Goal: Task Accomplishment & Management: Use online tool/utility

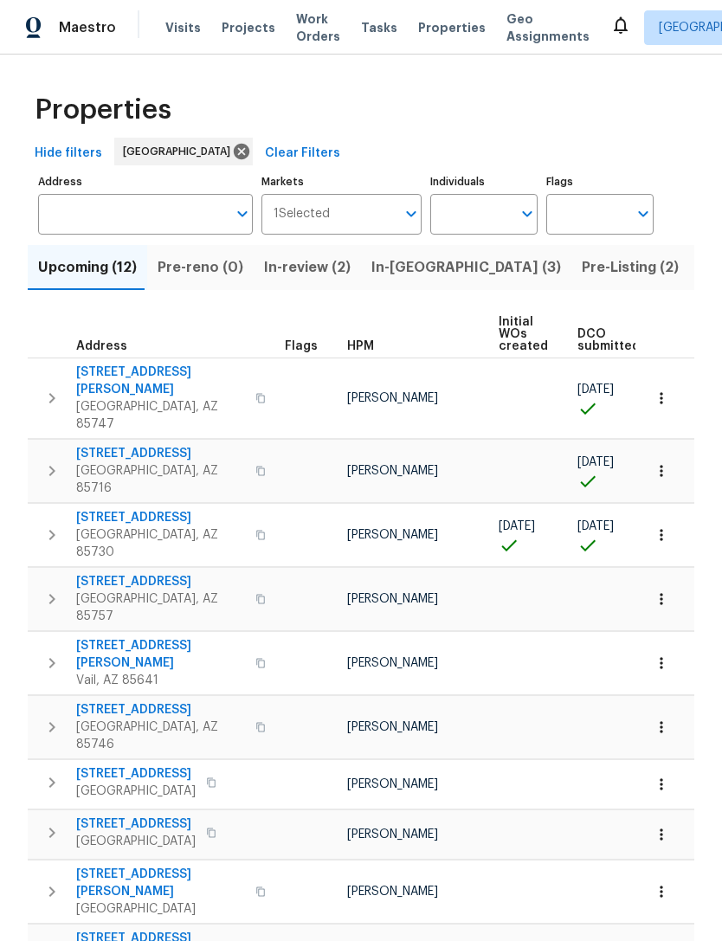
click at [699, 264] on span "Listed (21)" at bounding box center [734, 267] width 71 height 24
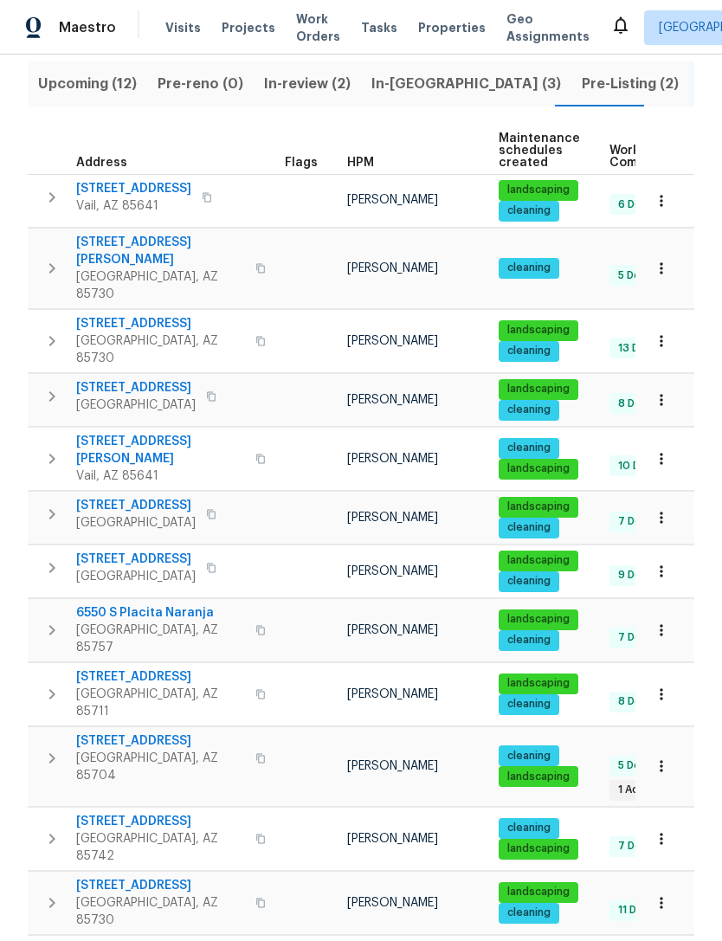
scroll to position [186, 0]
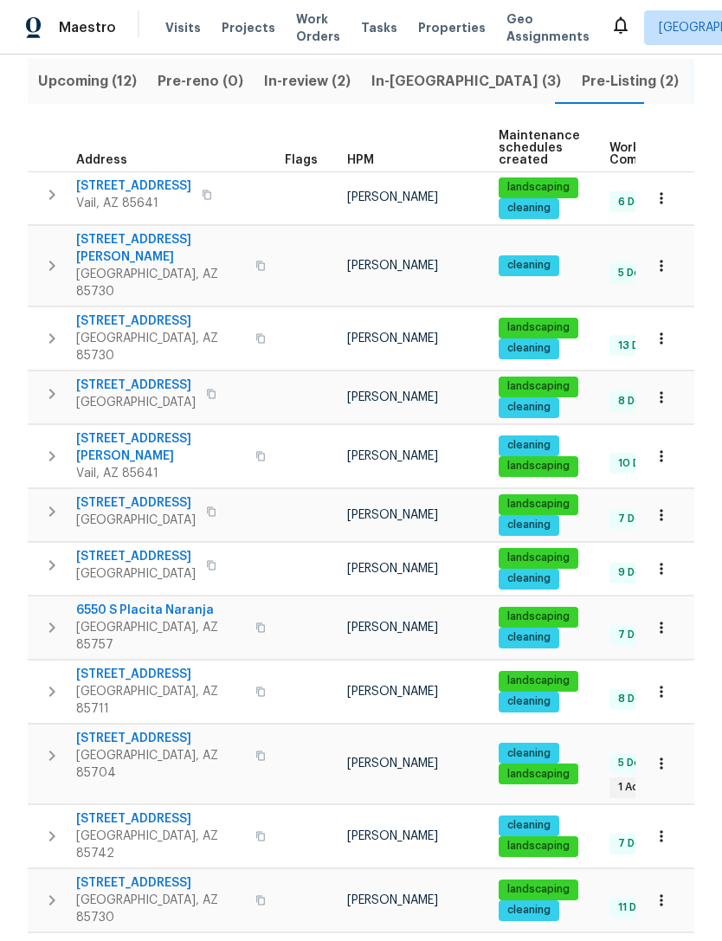
click at [58, 383] on icon "button" at bounding box center [52, 393] width 21 height 21
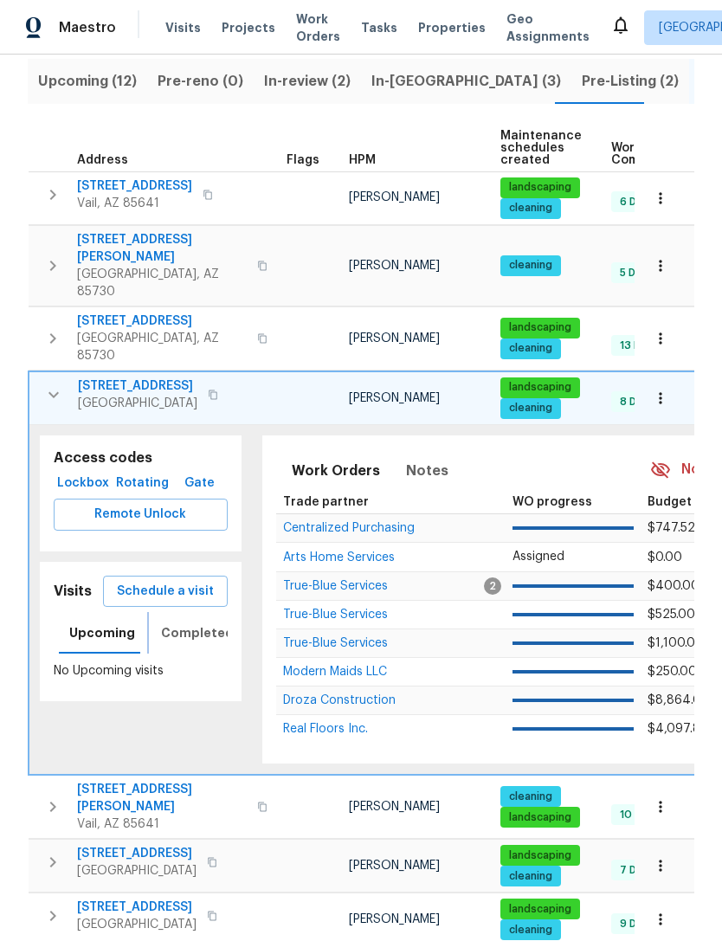
click at [183, 622] on span "Completed" at bounding box center [197, 633] width 73 height 22
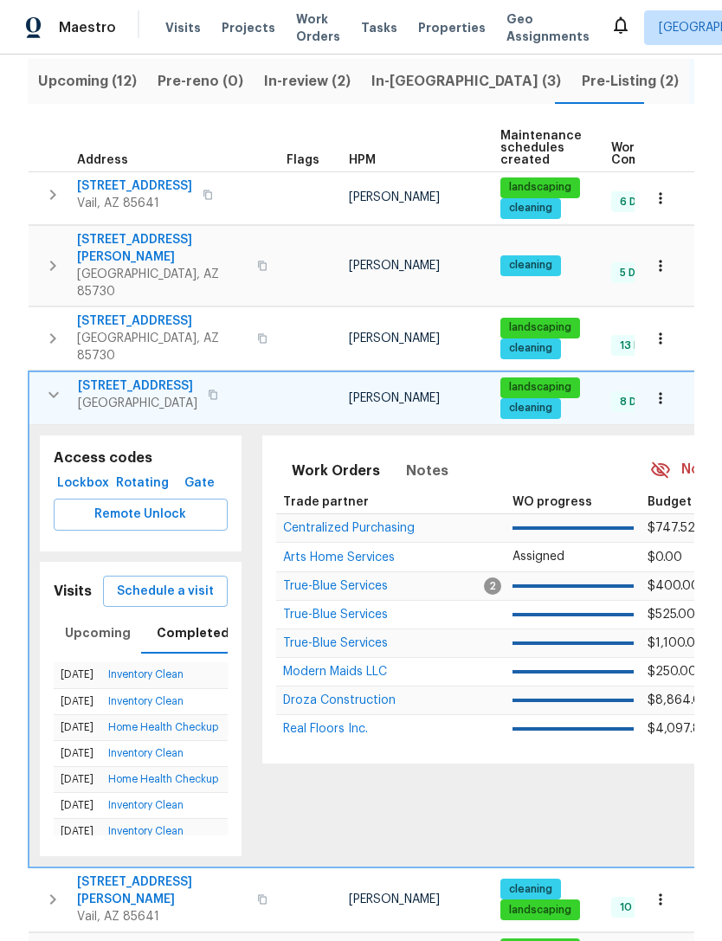
click at [150, 581] on span "Schedule a visit" at bounding box center [165, 592] width 97 height 22
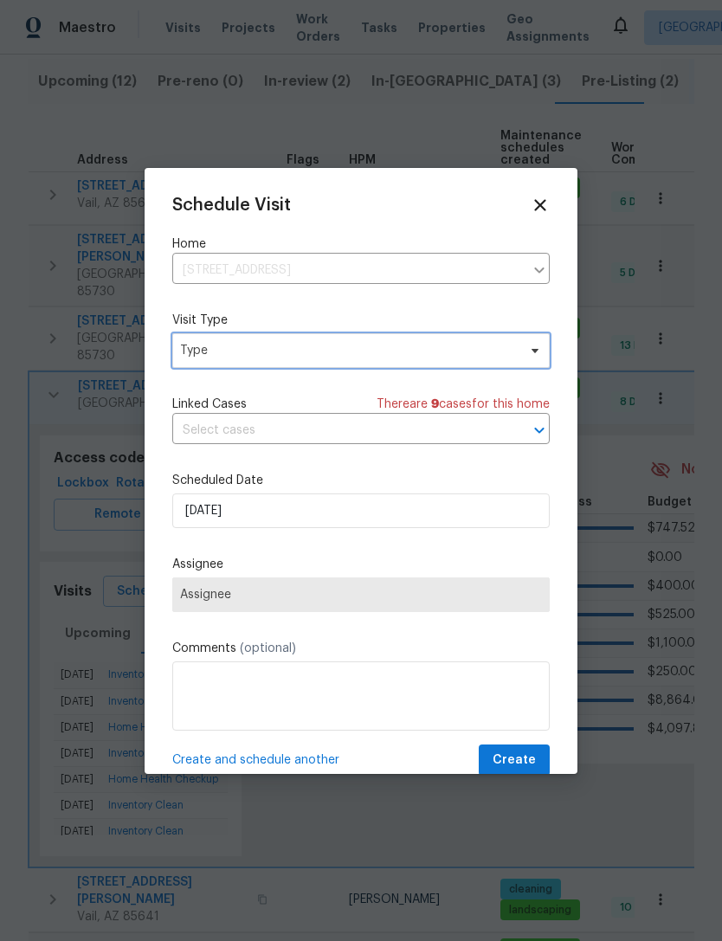
click at [209, 350] on span "Type" at bounding box center [348, 350] width 337 height 17
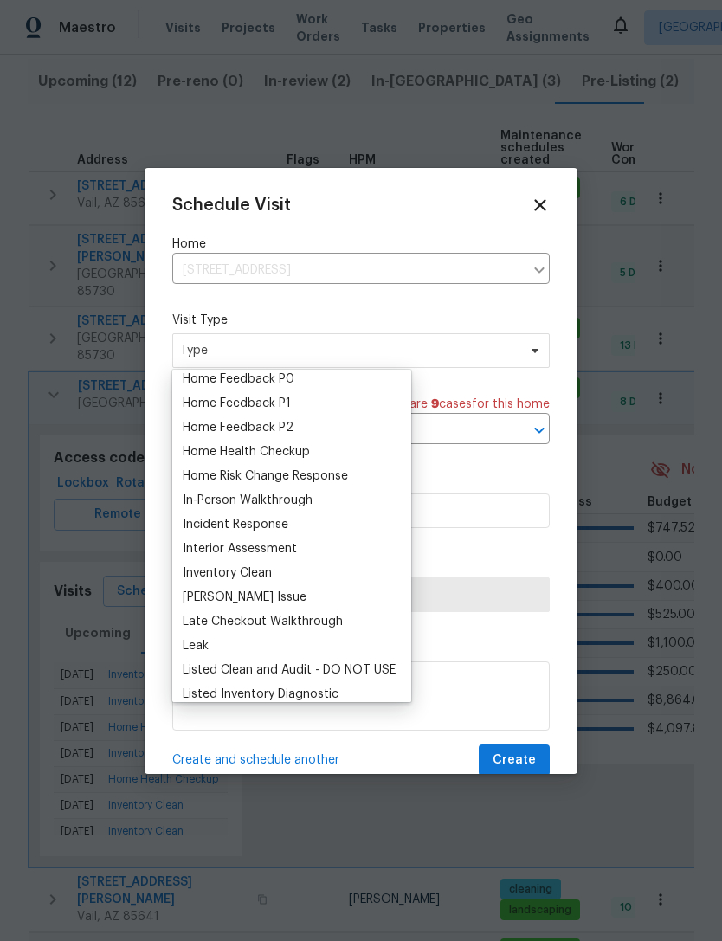
scroll to position [549, 0]
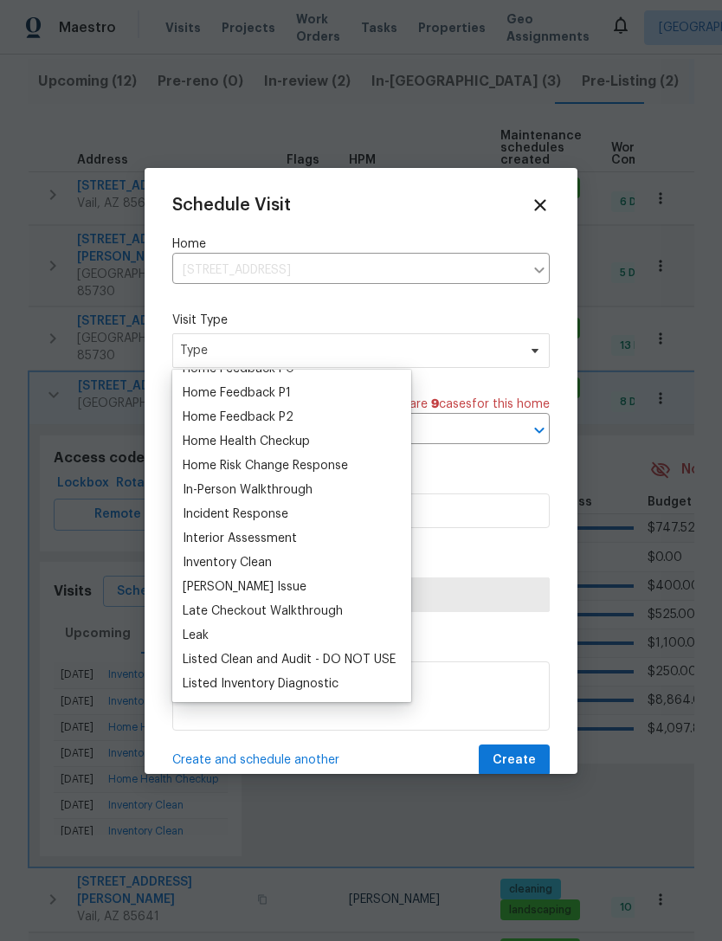
click at [209, 558] on div "Inventory Clean" at bounding box center [227, 562] width 89 height 17
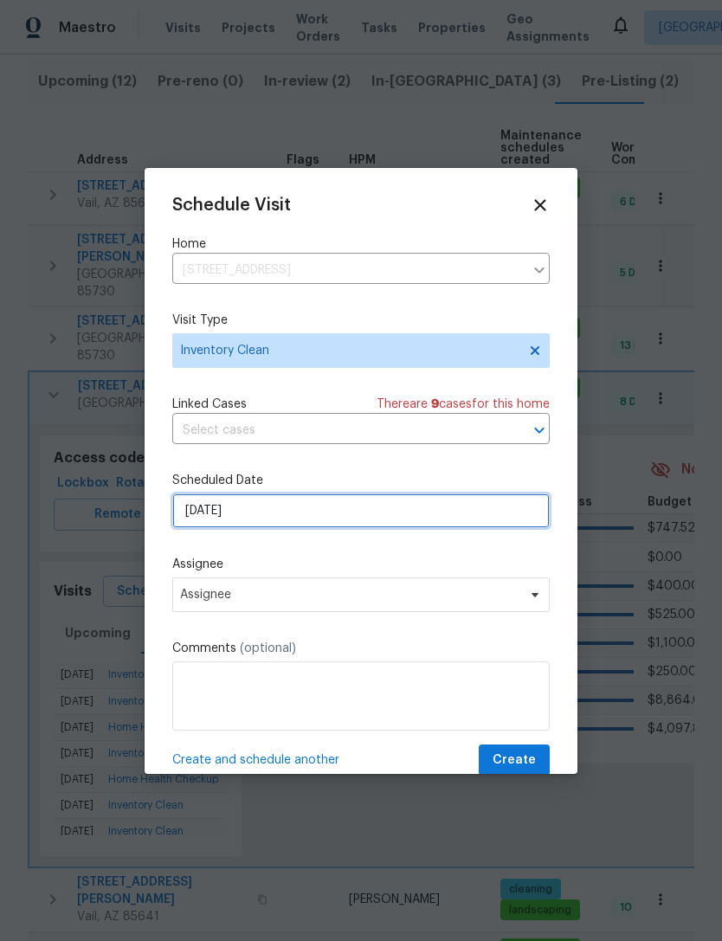
click at [211, 514] on input "[DATE]" at bounding box center [360, 510] width 377 height 35
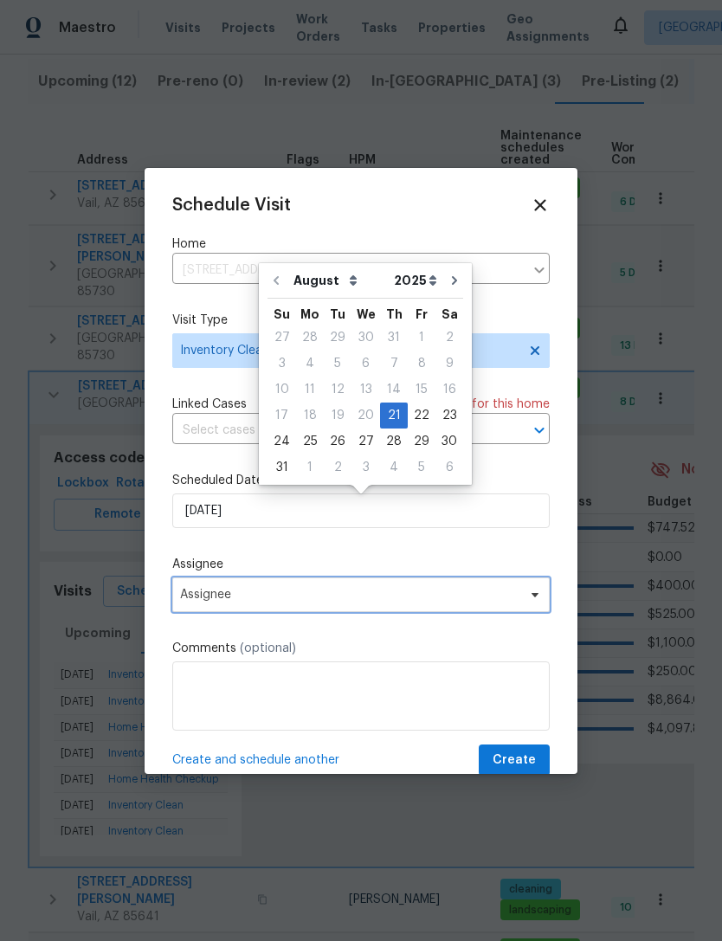
click at [246, 581] on span "Assignee" at bounding box center [360, 594] width 377 height 35
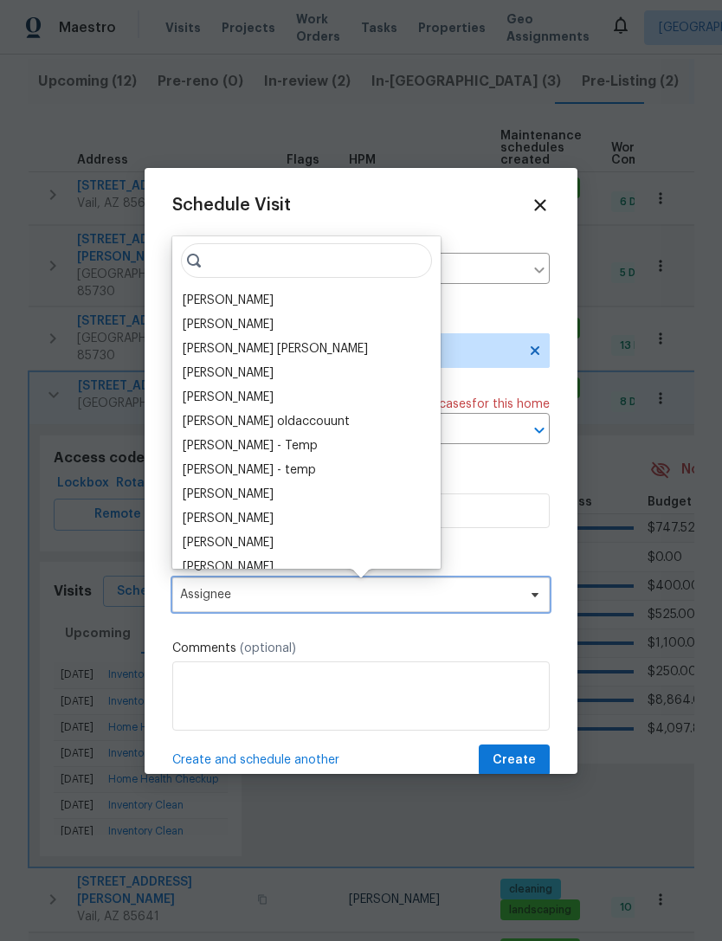
click at [246, 581] on span "Assignee" at bounding box center [360, 594] width 377 height 35
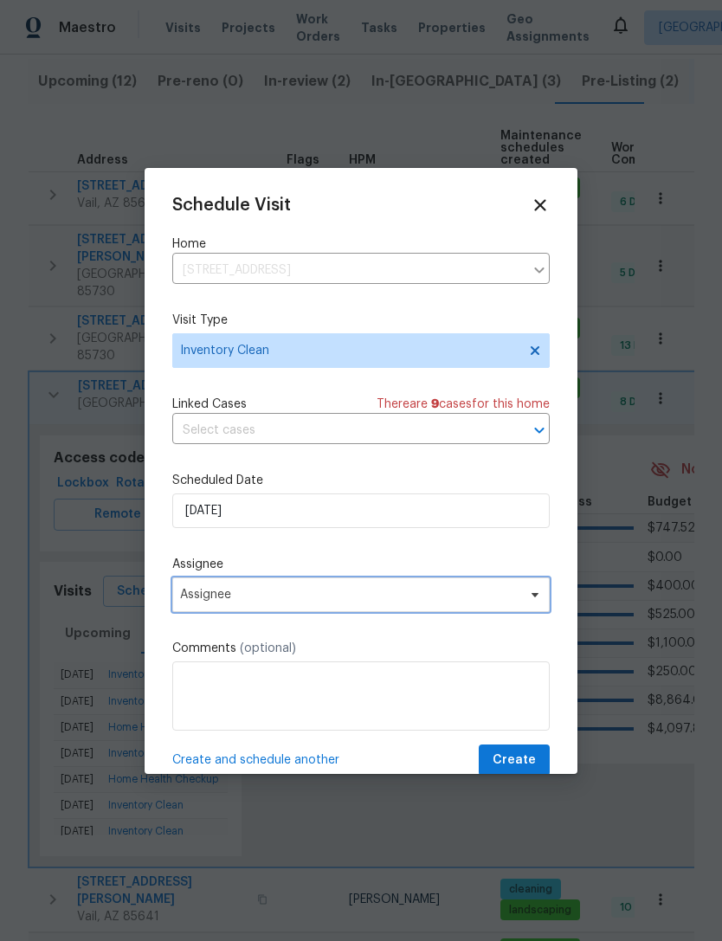
click at [223, 601] on span "Assignee" at bounding box center [349, 595] width 339 height 14
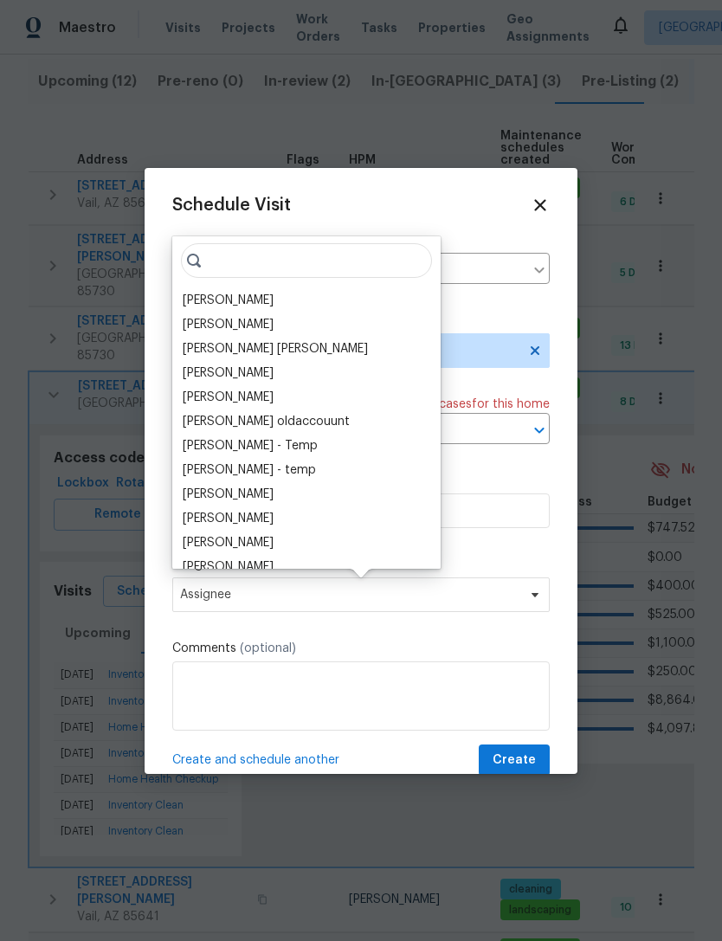
click at [210, 301] on div "[PERSON_NAME]" at bounding box center [228, 300] width 91 height 17
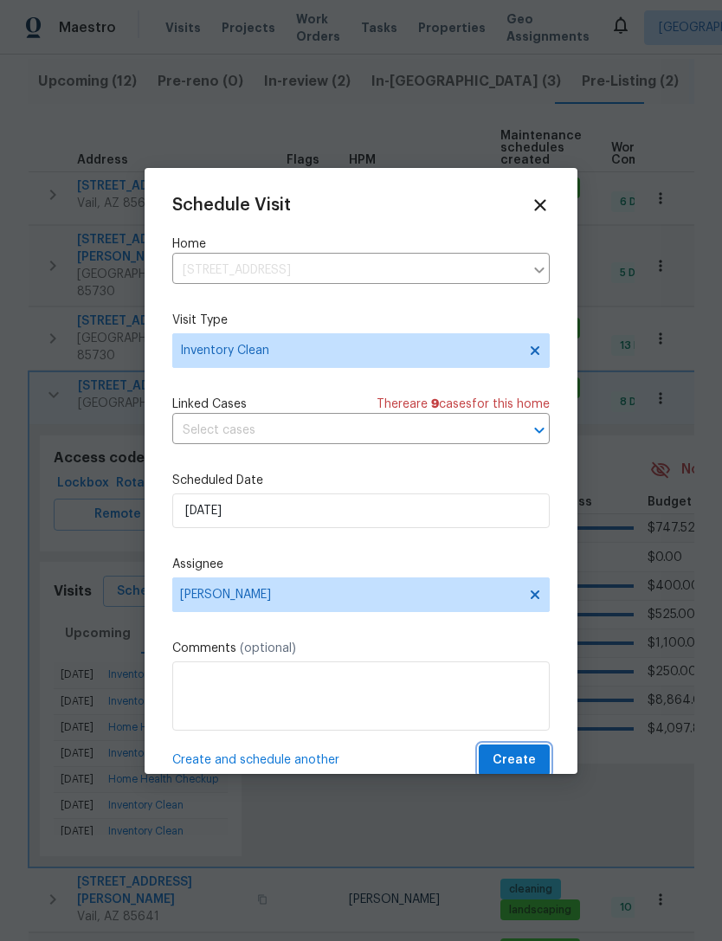
click at [515, 754] on span "Create" at bounding box center [513, 760] width 43 height 22
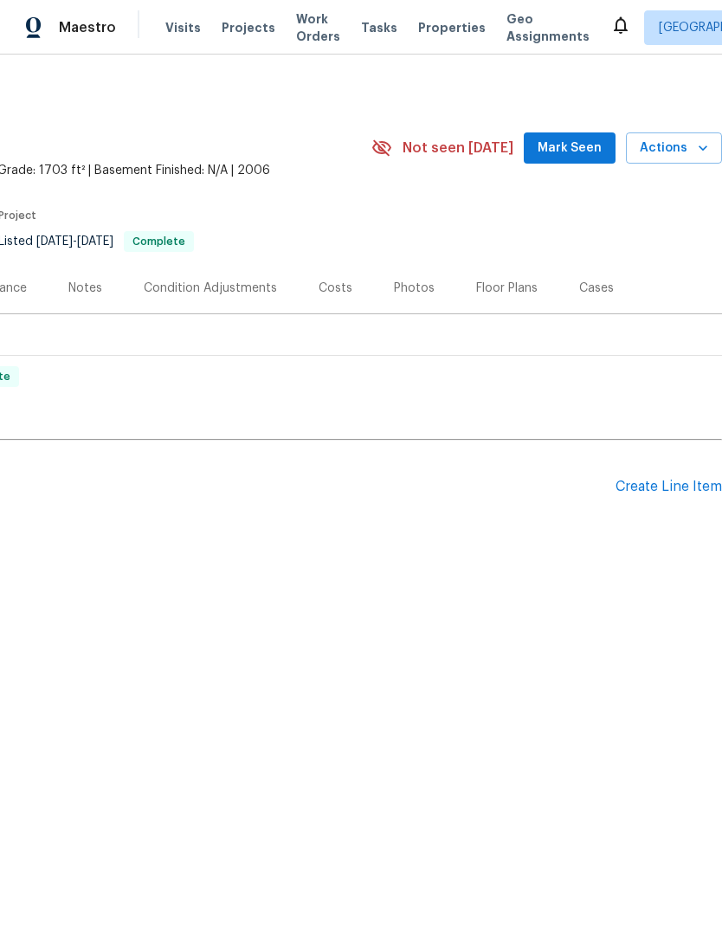
scroll to position [0, 256]
click at [565, 152] on span "Mark Seen" at bounding box center [569, 149] width 64 height 22
